Goal: Register for event/course

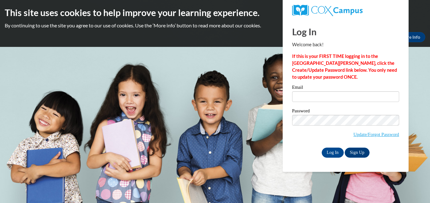
click at [332, 103] on div "Email" at bounding box center [345, 96] width 107 height 22
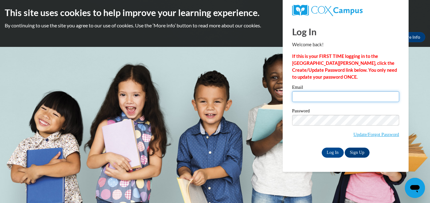
click at [333, 92] on input "Email" at bounding box center [345, 96] width 107 height 11
type input "[EMAIL_ADDRESS][DOMAIN_NAME]"
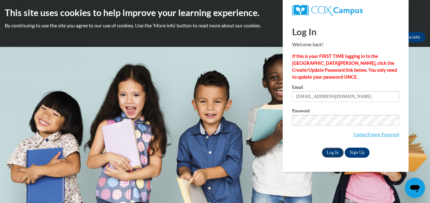
click at [333, 154] on input "Log In" at bounding box center [333, 153] width 22 height 10
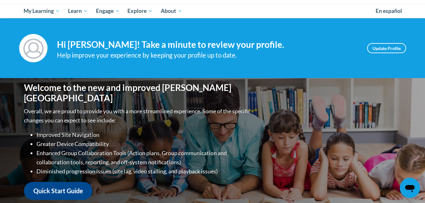
scroll to position [64, 0]
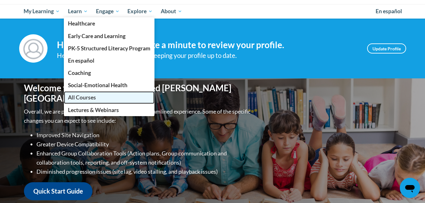
click at [77, 97] on span "All Courses" at bounding box center [82, 97] width 28 height 7
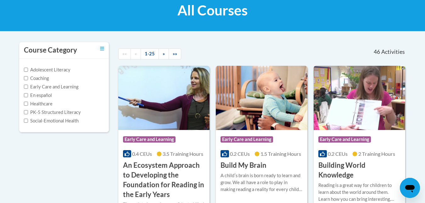
scroll to position [102, 0]
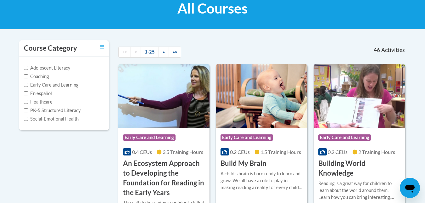
click at [49, 88] on label "Early Care and Learning" at bounding box center [51, 85] width 54 height 7
click at [28, 87] on input "Early Care and Learning" at bounding box center [26, 85] width 4 height 4
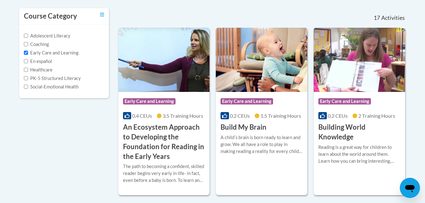
scroll to position [137, 0]
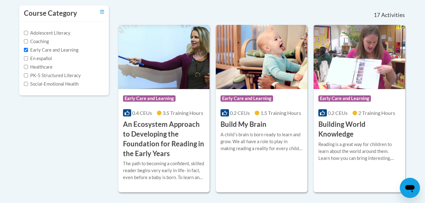
click at [56, 50] on label "Early Care and Learning" at bounding box center [51, 50] width 54 height 7
click at [28, 50] on input "Early Care and Learning" at bounding box center [26, 50] width 4 height 4
checkbox input "false"
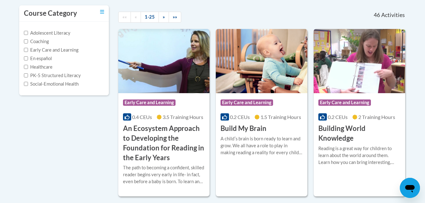
click at [73, 75] on label "PK-5 Structured Literacy" at bounding box center [52, 75] width 57 height 7
click at [28, 75] on input "PK-5 Structured Literacy" at bounding box center [26, 75] width 4 height 4
checkbox input "true"
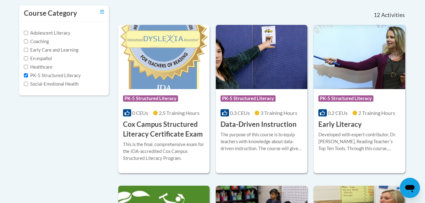
click at [341, 86] on img at bounding box center [360, 57] width 92 height 64
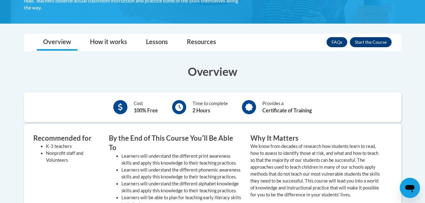
scroll to position [155, 0]
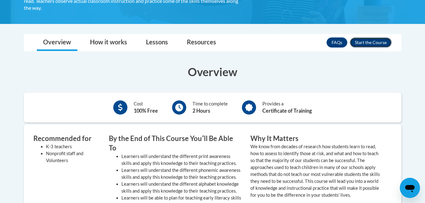
click at [369, 45] on button "Enroll" at bounding box center [371, 42] width 42 height 10
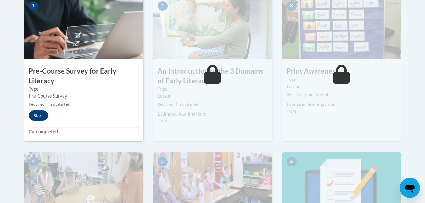
scroll to position [213, 0]
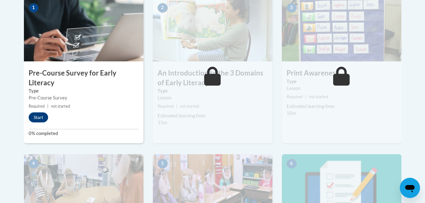
click at [369, 45] on img at bounding box center [342, 29] width 120 height 63
